Goal: Task Accomplishment & Management: Use online tool/utility

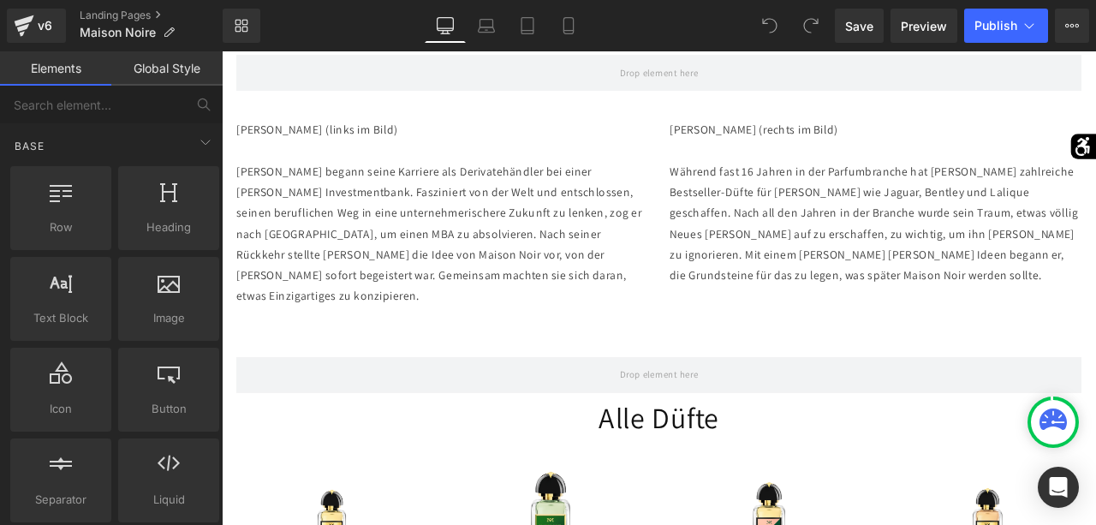
scroll to position [882, 0]
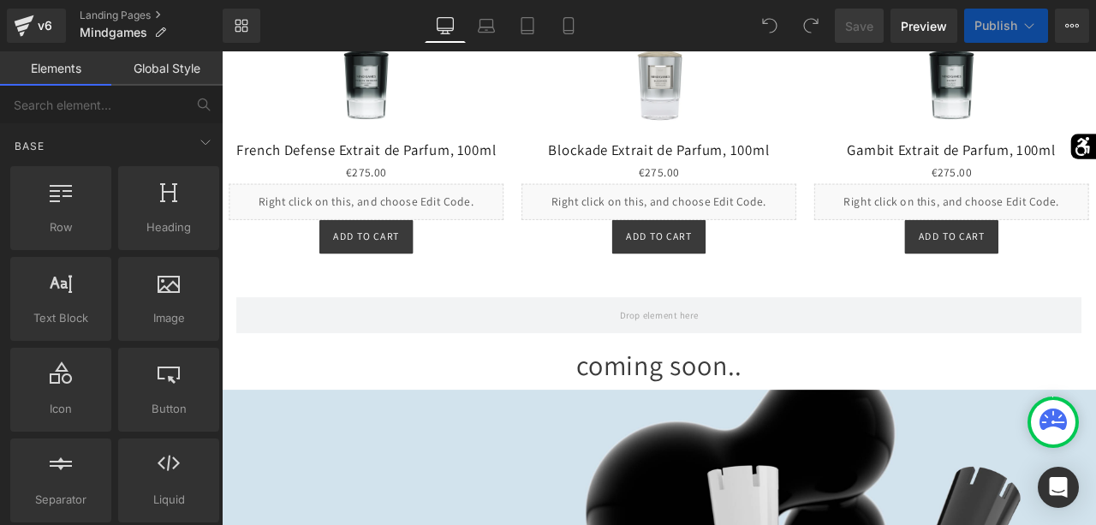
scroll to position [1470, 0]
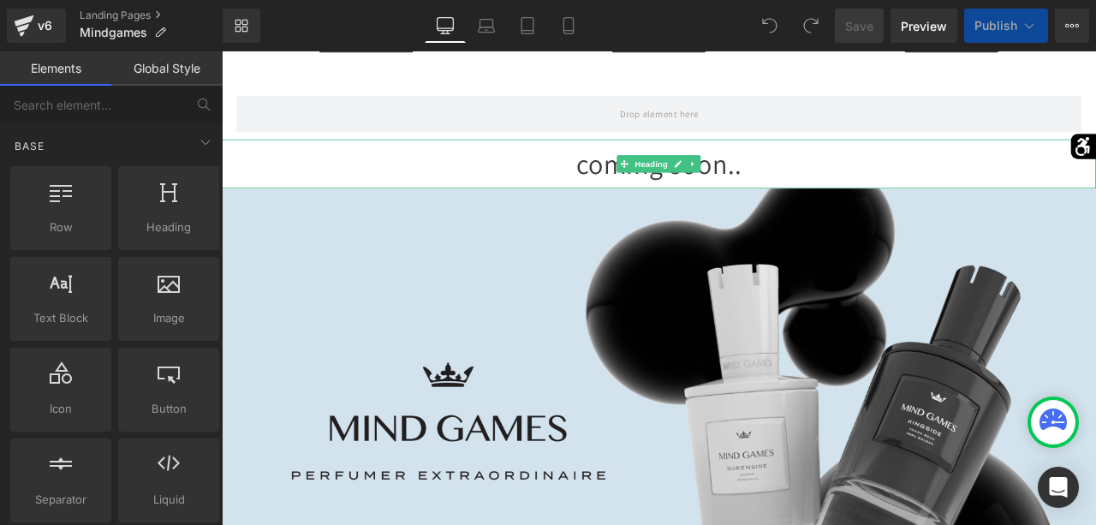
click at [811, 213] on div "coming soon.." at bounding box center [740, 185] width 1036 height 58
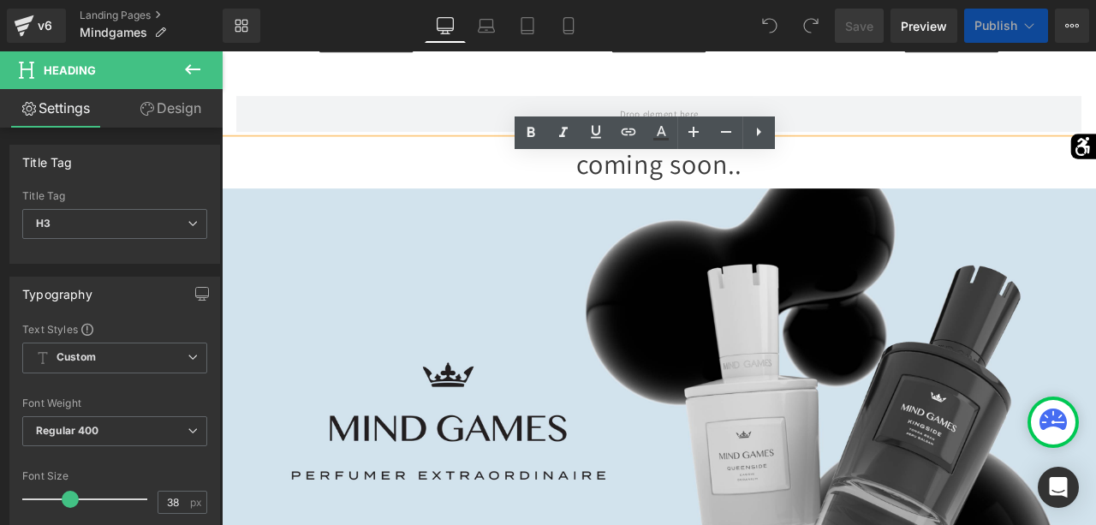
click at [605, 214] on div "coming soon.." at bounding box center [740, 185] width 1036 height 58
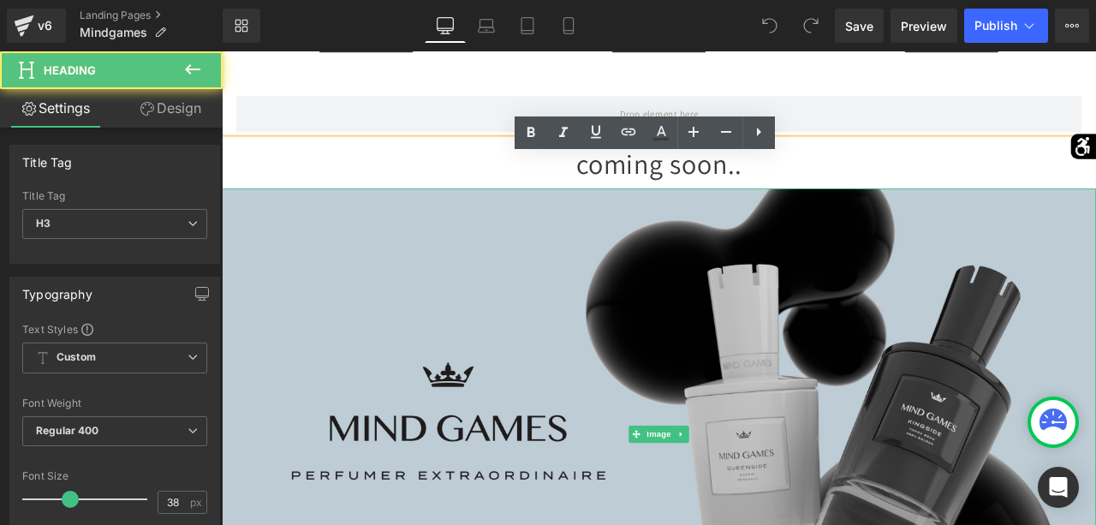
click at [619, 263] on img at bounding box center [740, 505] width 1036 height 583
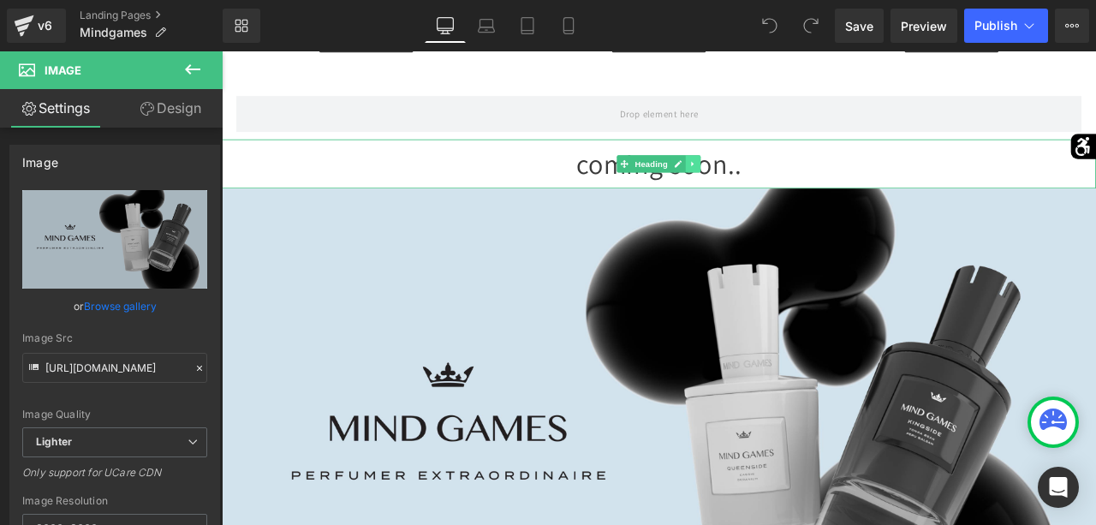
click at [789, 195] on link at bounding box center [780, 185] width 18 height 21
click at [789, 190] on icon at bounding box center [789, 185] width 9 height 10
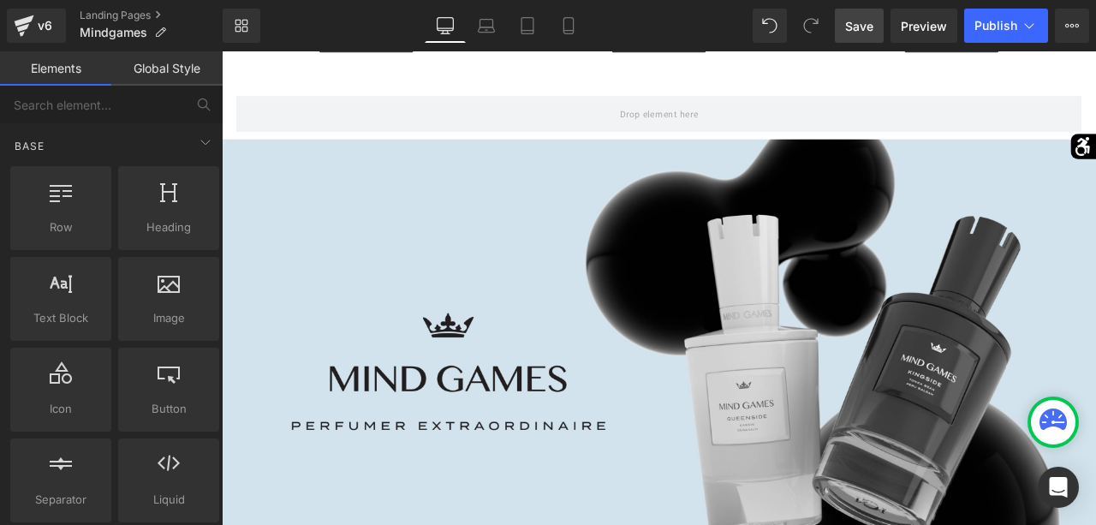
click at [873, 32] on span "Save" at bounding box center [859, 26] width 28 height 18
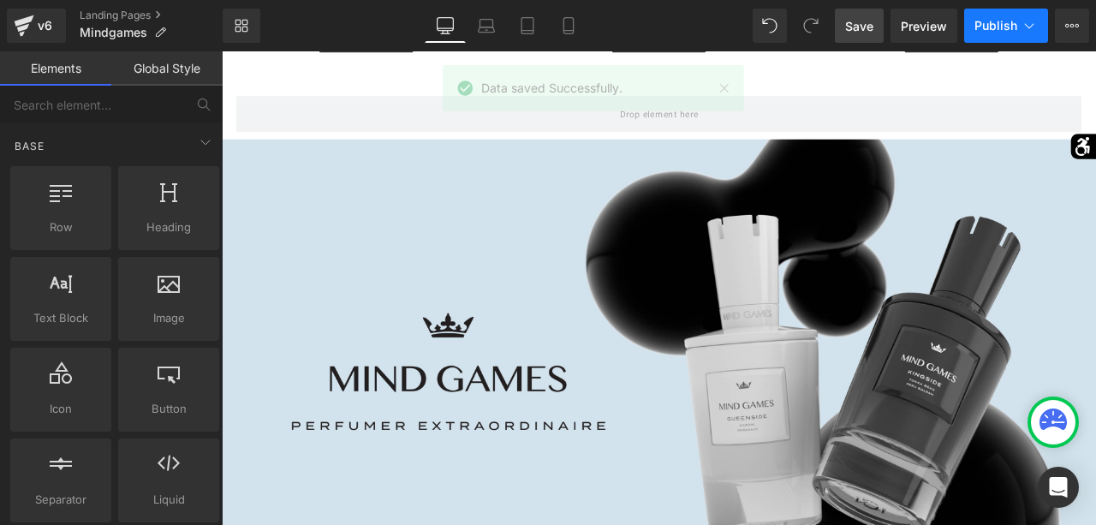
click at [1003, 33] on button "Publish" at bounding box center [1006, 26] width 84 height 34
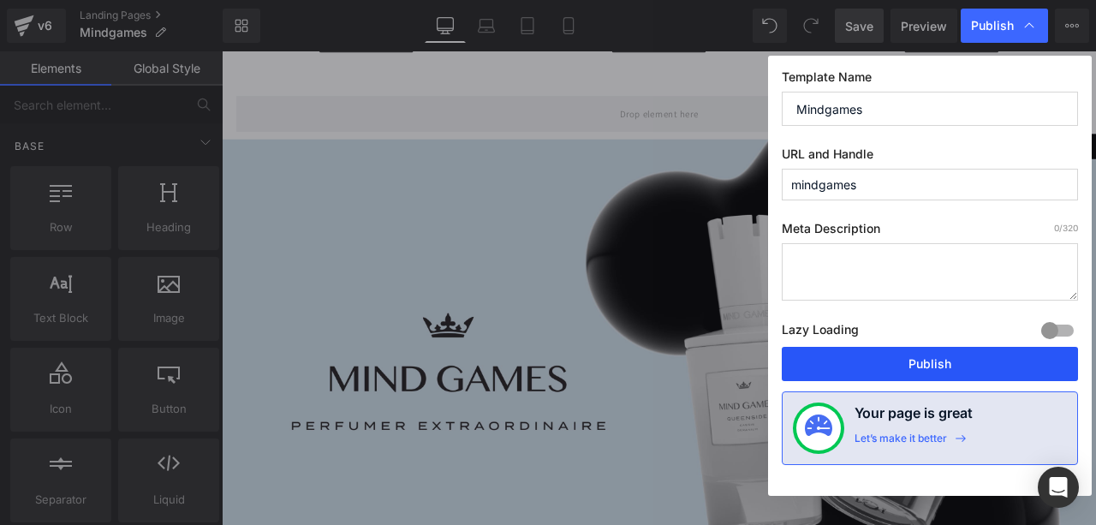
click at [934, 366] on button "Publish" at bounding box center [930, 364] width 296 height 34
